Goal: Task Accomplishment & Management: Use online tool/utility

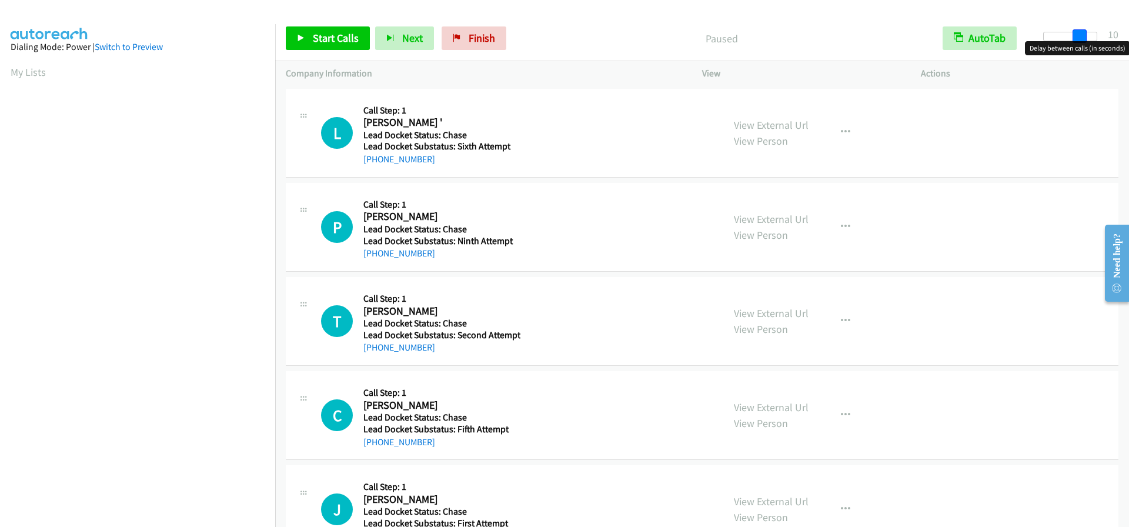
drag, startPoint x: 1049, startPoint y: 35, endPoint x: 1084, endPoint y: 35, distance: 35.3
click at [1084, 35] on span at bounding box center [1080, 36] width 14 height 14
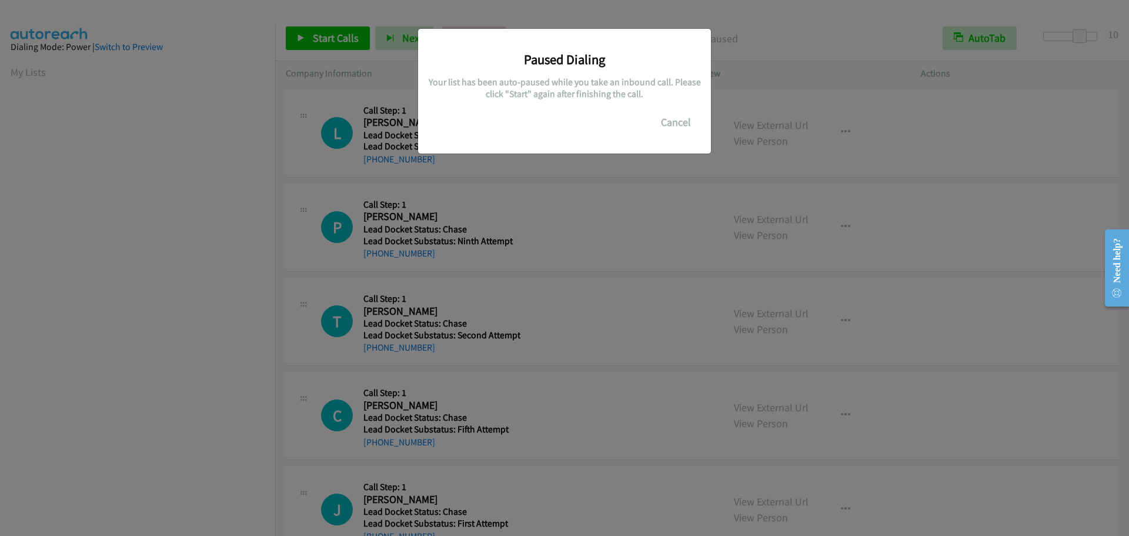
scroll to position [124, 0]
click at [679, 122] on button "Cancel" at bounding box center [676, 123] width 52 height 24
click at [124, 210] on div "Paused Dialing Your list has been auto-paused while you take an inbound call. P…" at bounding box center [564, 273] width 1129 height 525
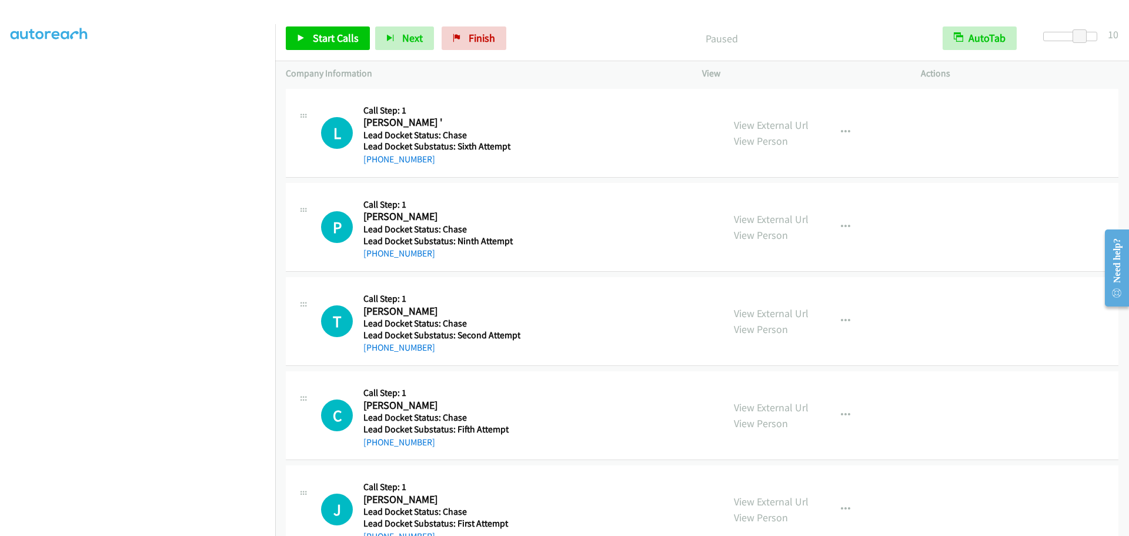
scroll to position [0, 0]
click at [345, 29] on link "Start Calls" at bounding box center [328, 38] width 84 height 24
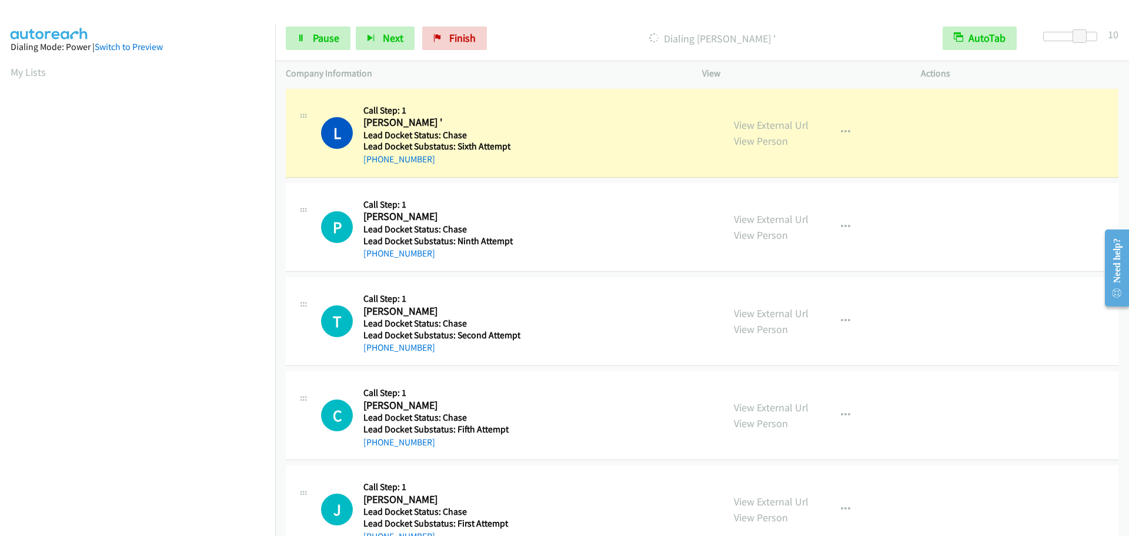
scroll to position [123, 0]
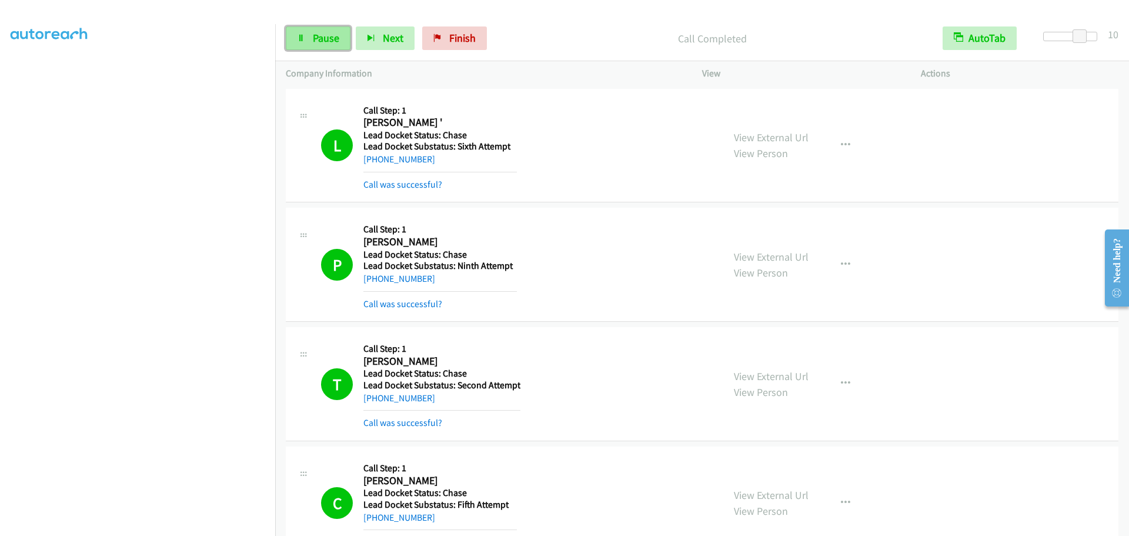
click at [303, 35] on icon at bounding box center [301, 39] width 8 height 8
click at [282, 39] on div "Start Calls Pause Next Finish Paused AutoTab AutoTab 10" at bounding box center [702, 38] width 854 height 45
click at [329, 34] on span "Start Calls" at bounding box center [336, 38] width 46 height 14
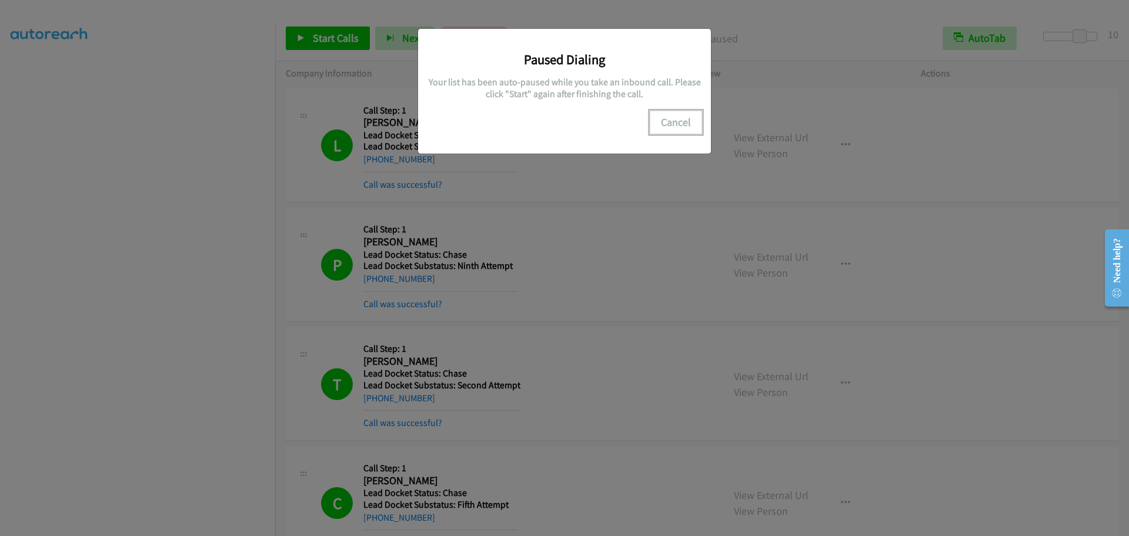
click at [670, 124] on button "Cancel" at bounding box center [676, 123] width 52 height 24
click at [673, 125] on button "Cancel" at bounding box center [676, 123] width 52 height 24
click at [155, 215] on div "Paused Dialing Your list has been auto-paused while you take an inbound call. P…" at bounding box center [564, 273] width 1129 height 525
click at [682, 124] on button "Cancel" at bounding box center [676, 123] width 52 height 24
click at [233, 325] on div "Paused Dialing Your list has been auto-paused while you take an inbound call. P…" at bounding box center [564, 273] width 1129 height 525
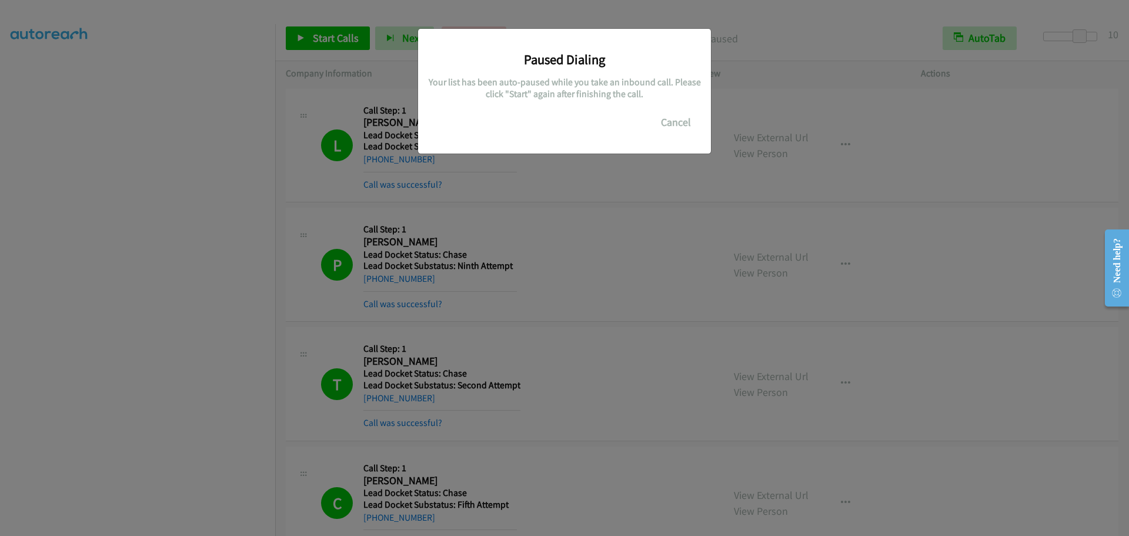
click at [600, 65] on h3 "Paused Dialing" at bounding box center [564, 59] width 275 height 16
click at [548, 55] on h3 "Paused Dialing" at bounding box center [564, 59] width 275 height 16
click at [689, 129] on button "Cancel" at bounding box center [676, 123] width 52 height 24
click at [686, 129] on button "Cancel" at bounding box center [676, 123] width 52 height 24
click at [670, 123] on button "Cancel" at bounding box center [676, 123] width 52 height 24
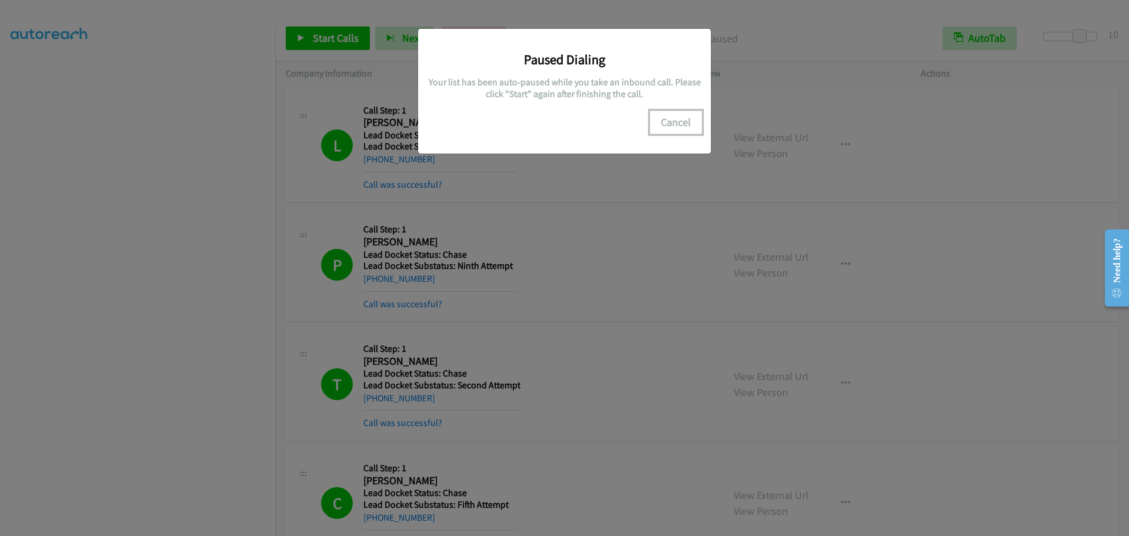
click at [670, 123] on button "Cancel" at bounding box center [676, 123] width 52 height 24
click at [204, 252] on div "Paused Dialing Your list has been auto-paused while you take an inbound call. P…" at bounding box center [564, 273] width 1129 height 525
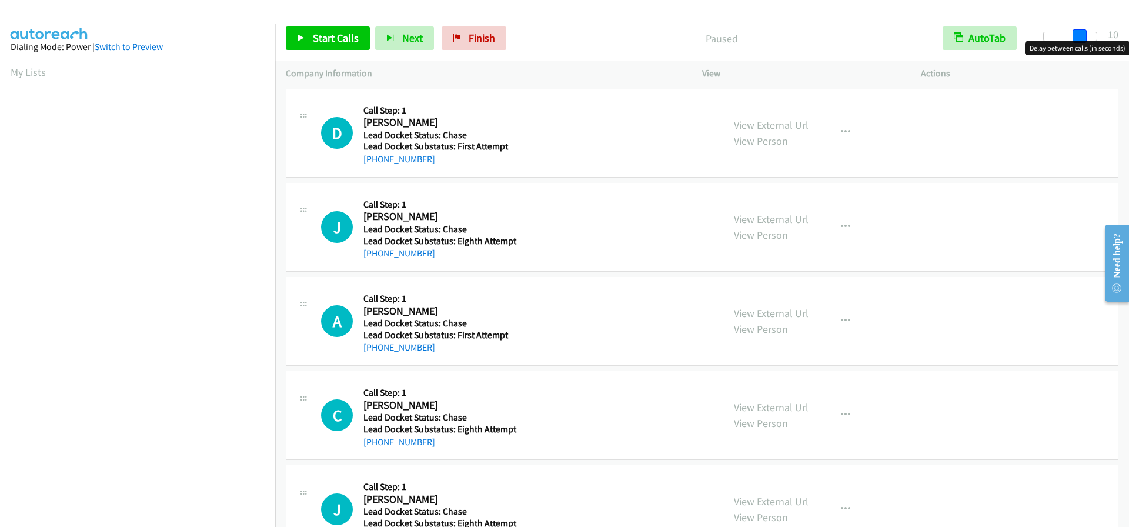
drag, startPoint x: 1047, startPoint y: 37, endPoint x: 1083, endPoint y: 25, distance: 38.3
click at [1083, 25] on div "Start Calls Pause Next Finish Paused AutoTab AutoTab 10" at bounding box center [702, 38] width 854 height 45
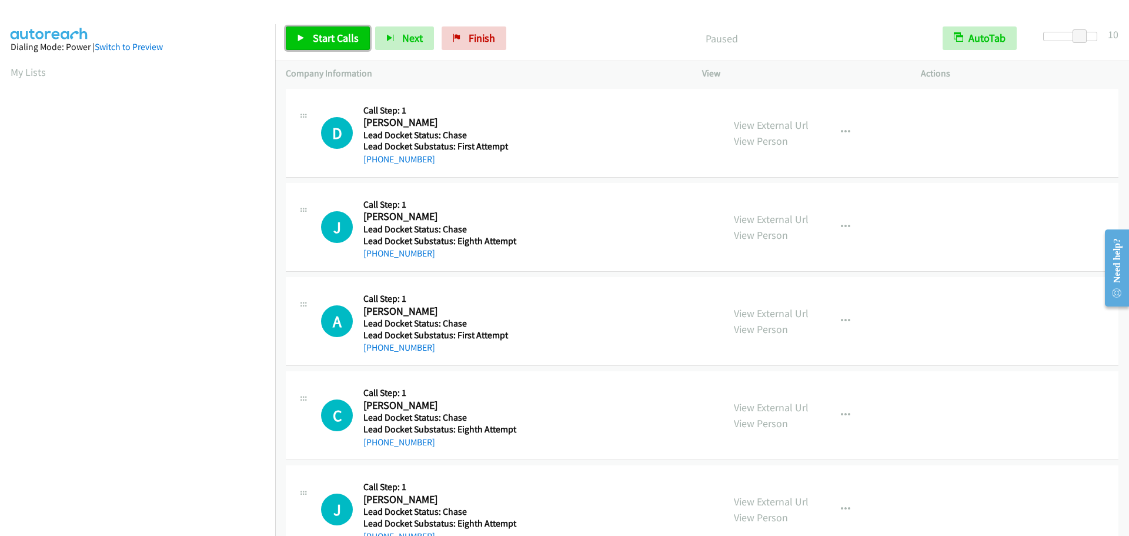
click at [355, 34] on span "Start Calls" at bounding box center [336, 38] width 46 height 14
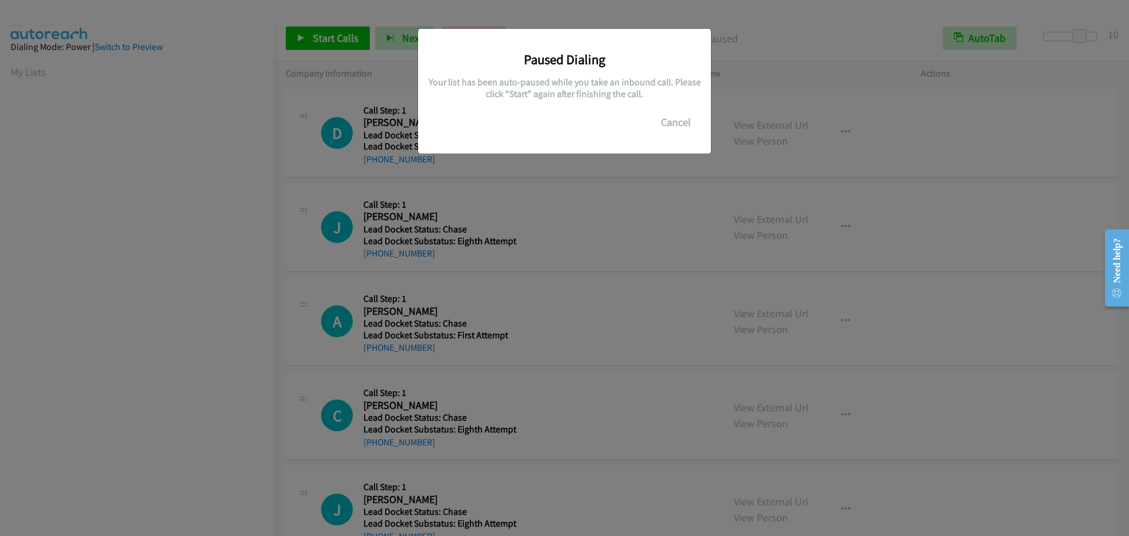
scroll to position [124, 0]
click at [671, 119] on button "Cancel" at bounding box center [676, 123] width 52 height 24
click at [679, 124] on button "Cancel" at bounding box center [676, 123] width 52 height 24
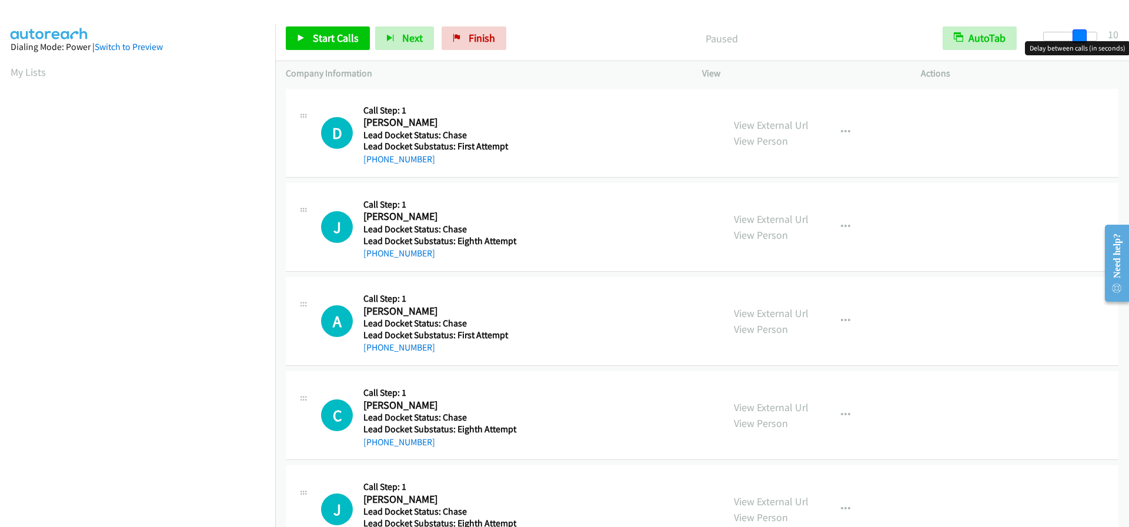
drag, startPoint x: 1051, startPoint y: 33, endPoint x: 1088, endPoint y: 27, distance: 37.5
click at [1088, 27] on div "Start Calls Pause Next Finish Paused AutoTab AutoTab 10" at bounding box center [702, 38] width 854 height 45
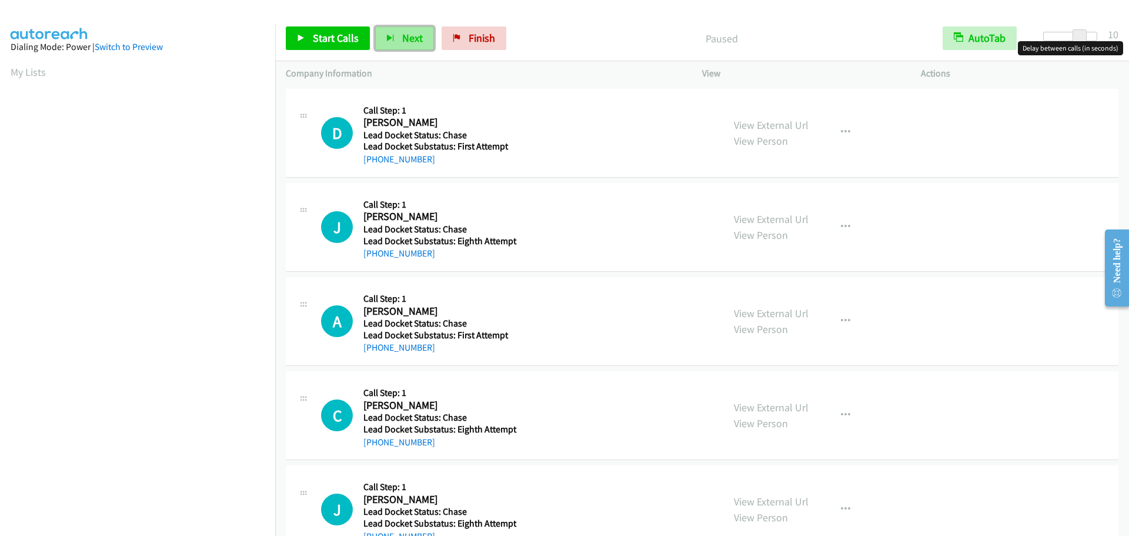
click at [392, 40] on icon "button" at bounding box center [390, 39] width 8 height 8
click at [336, 30] on link "Start Calls" at bounding box center [328, 38] width 84 height 24
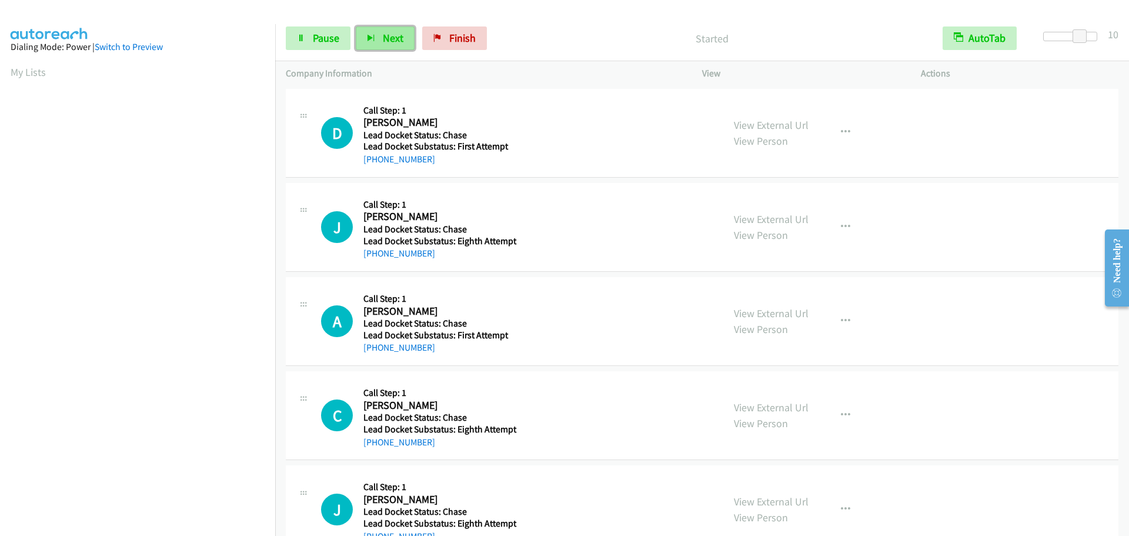
click at [383, 35] on span "Next" at bounding box center [393, 38] width 21 height 14
click at [388, 29] on button "Next" at bounding box center [385, 38] width 59 height 24
click at [383, 36] on span "Next" at bounding box center [393, 38] width 21 height 14
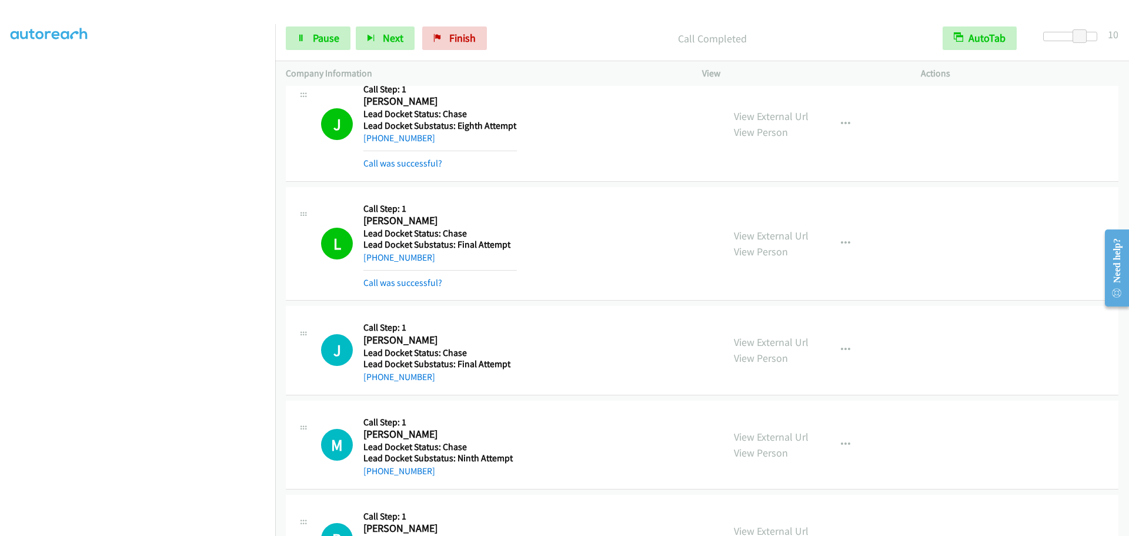
scroll to position [706, 0]
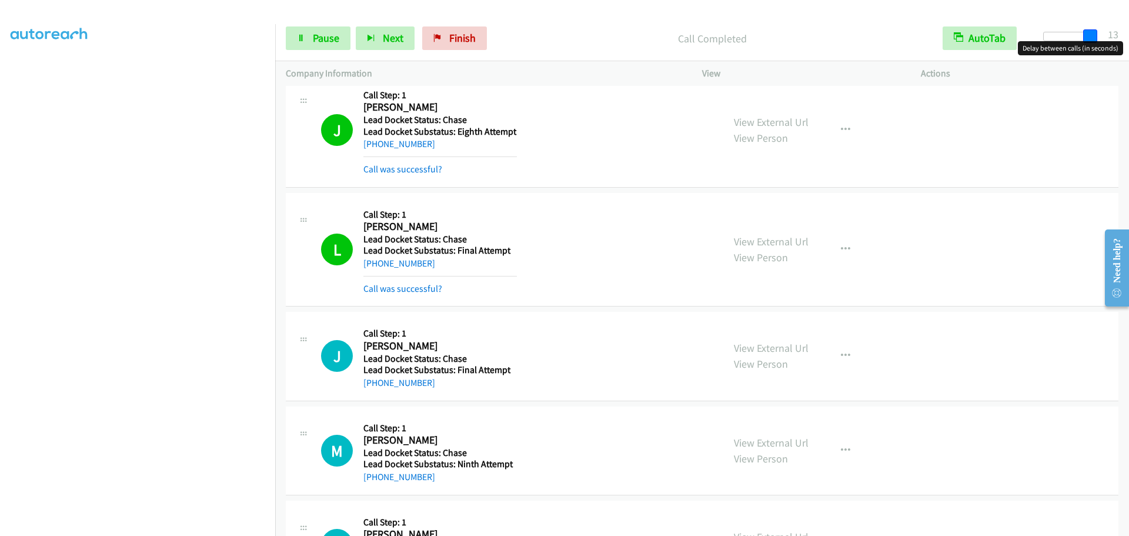
drag, startPoint x: 1074, startPoint y: 36, endPoint x: 1085, endPoint y: 36, distance: 10.6
click at [1085, 36] on span at bounding box center [1090, 36] width 14 height 14
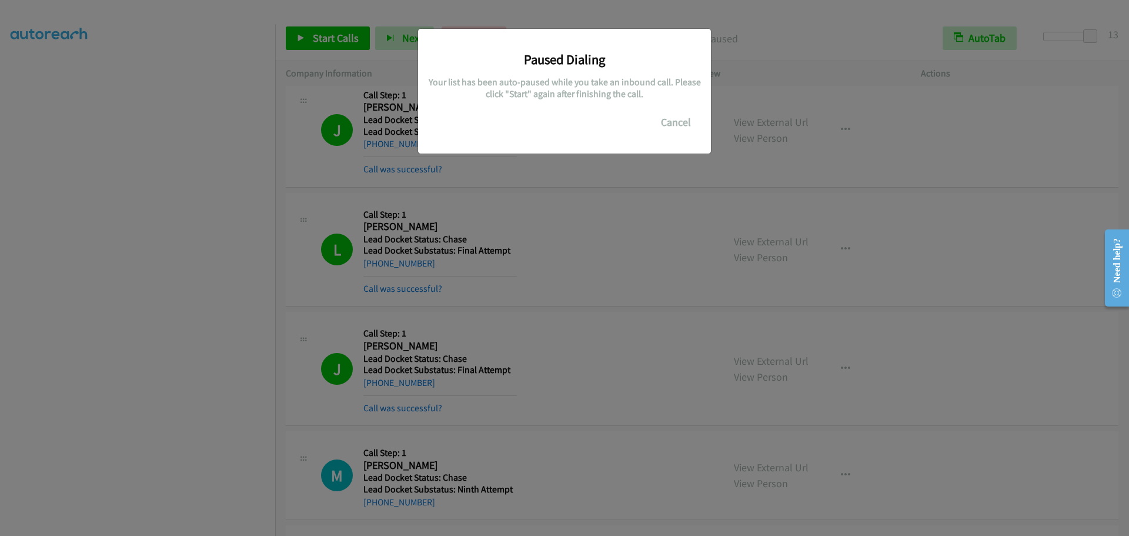
click at [238, 323] on div "Paused Dialing Your list has been auto-paused while you take an inbound call. P…" at bounding box center [564, 273] width 1129 height 525
click at [677, 123] on button "Cancel" at bounding box center [676, 123] width 52 height 24
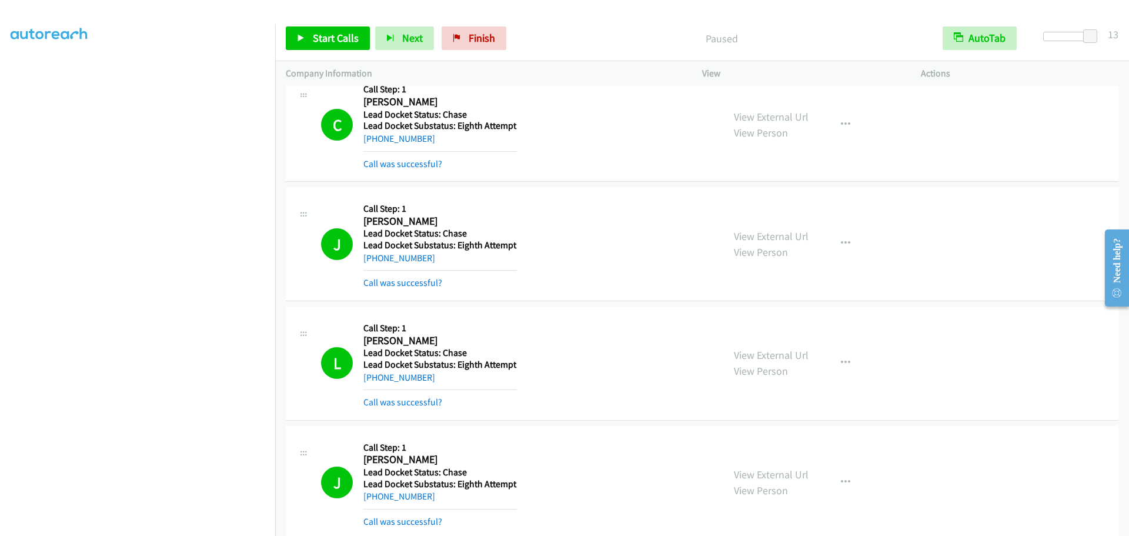
scroll to position [353, 0]
click at [342, 41] on span "Start Calls" at bounding box center [336, 38] width 46 height 14
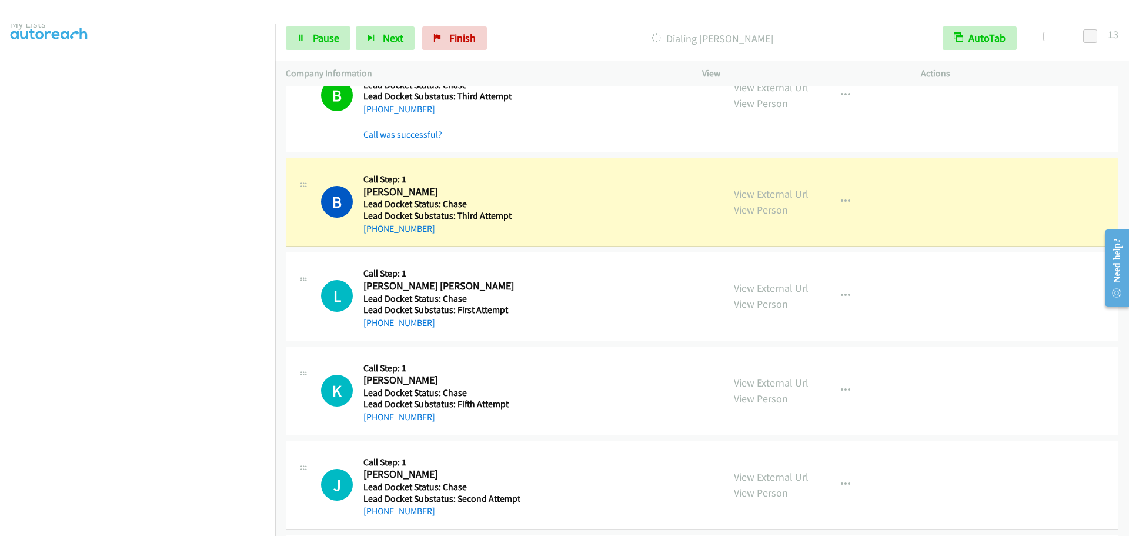
scroll to position [123, 0]
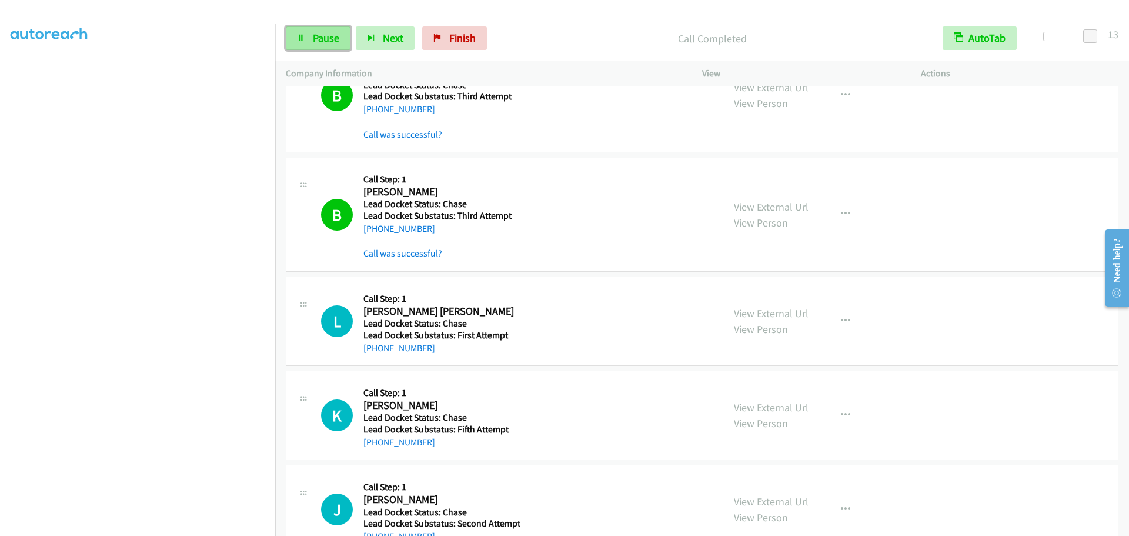
click at [316, 41] on span "Pause" at bounding box center [326, 38] width 26 height 14
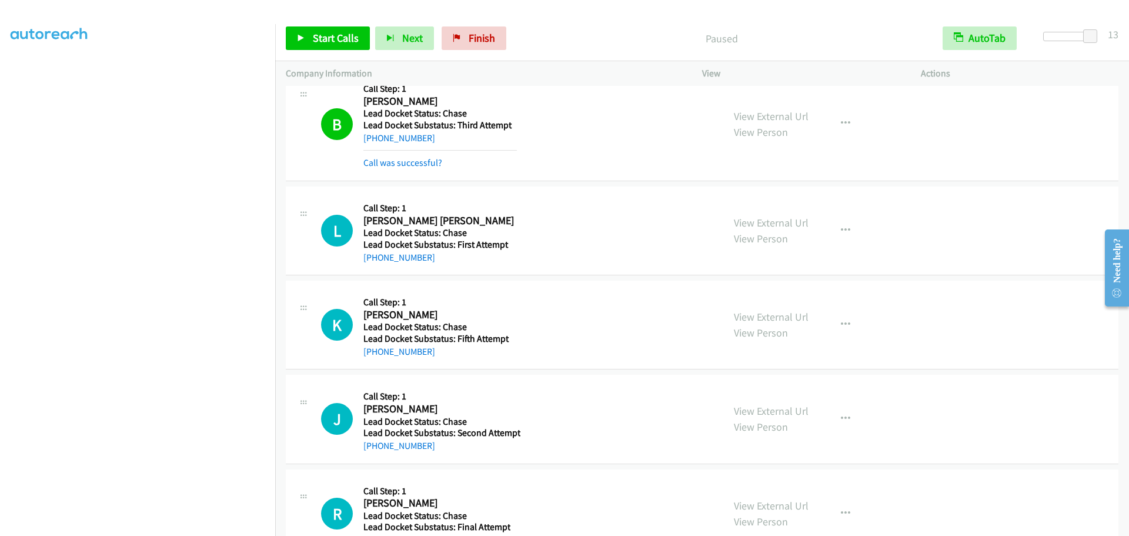
scroll to position [1310, 0]
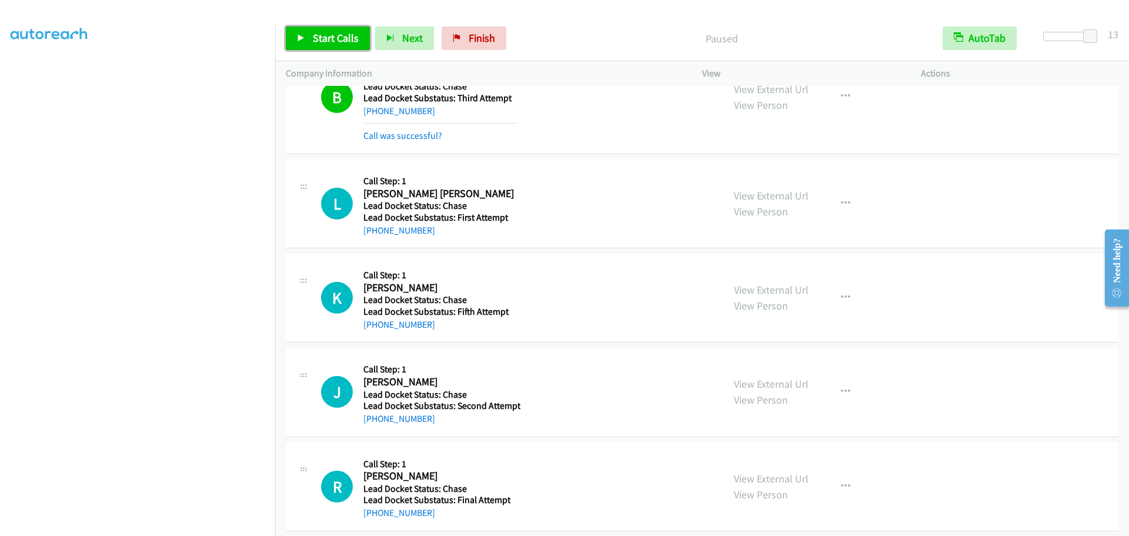
click at [336, 35] on span "Start Calls" at bounding box center [336, 38] width 46 height 14
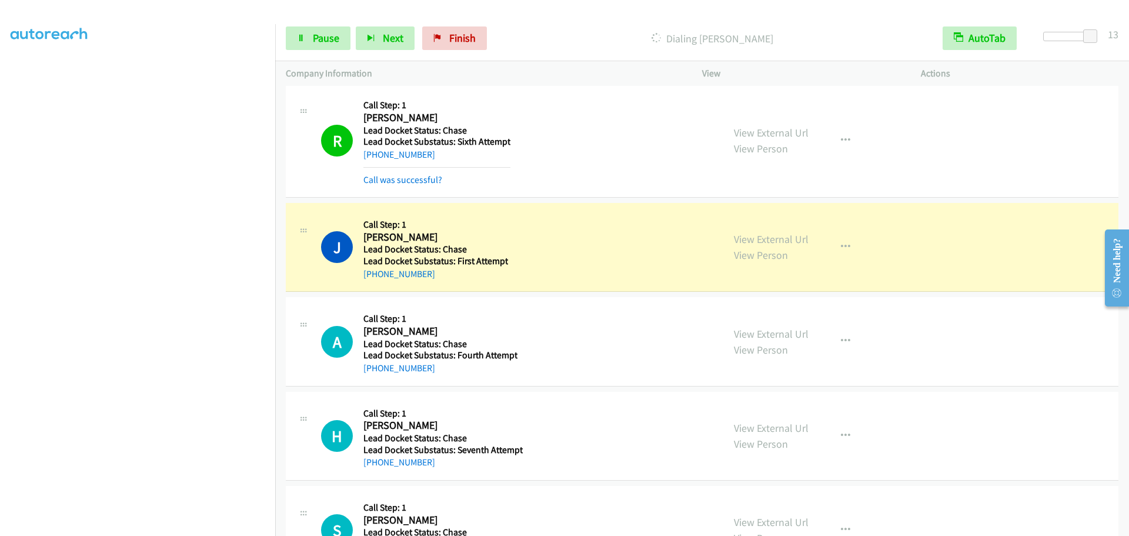
scroll to position [123, 0]
